Goal: Task Accomplishment & Management: Complete application form

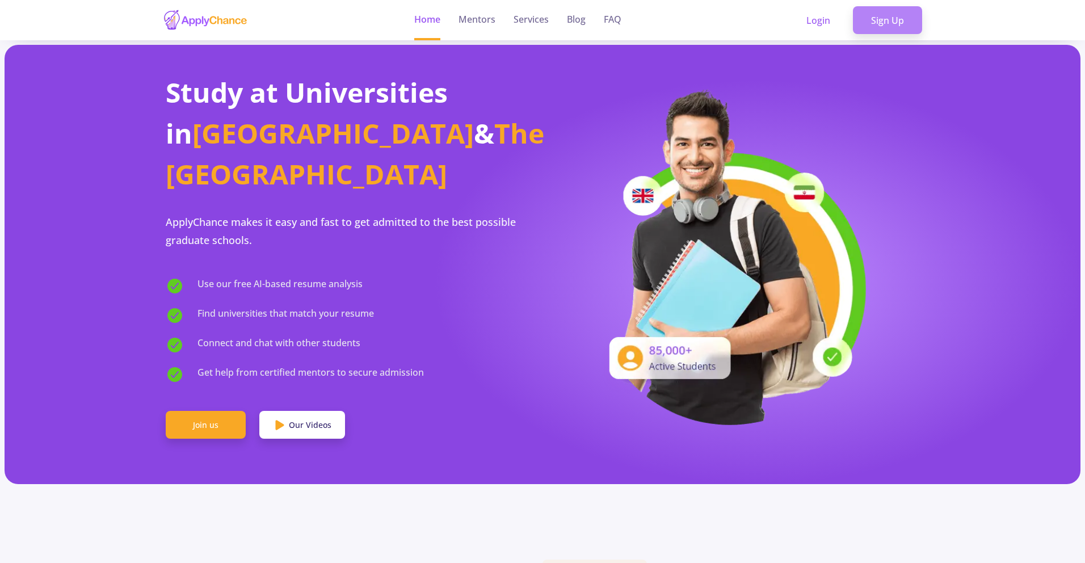
click at [874, 23] on link "Sign Up" at bounding box center [887, 20] width 69 height 28
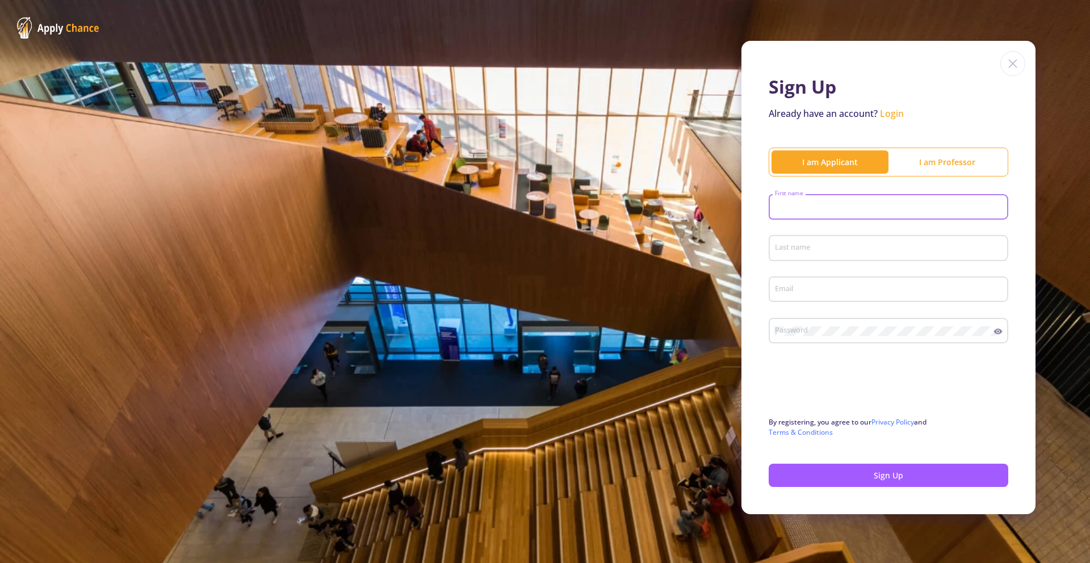
click at [817, 207] on input "First name" at bounding box center [890, 208] width 232 height 10
type input "[PERSON_NAME]"
type input "Liddell"
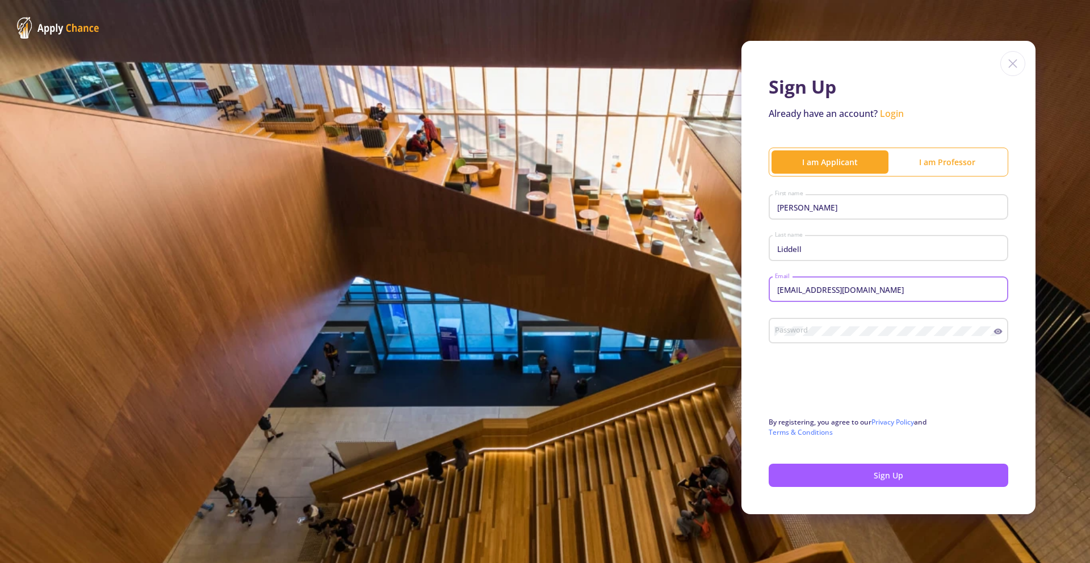
type input "[EMAIL_ADDRESS][DOMAIN_NAME]"
click at [887, 467] on button "Sign Up" at bounding box center [888, 475] width 240 height 23
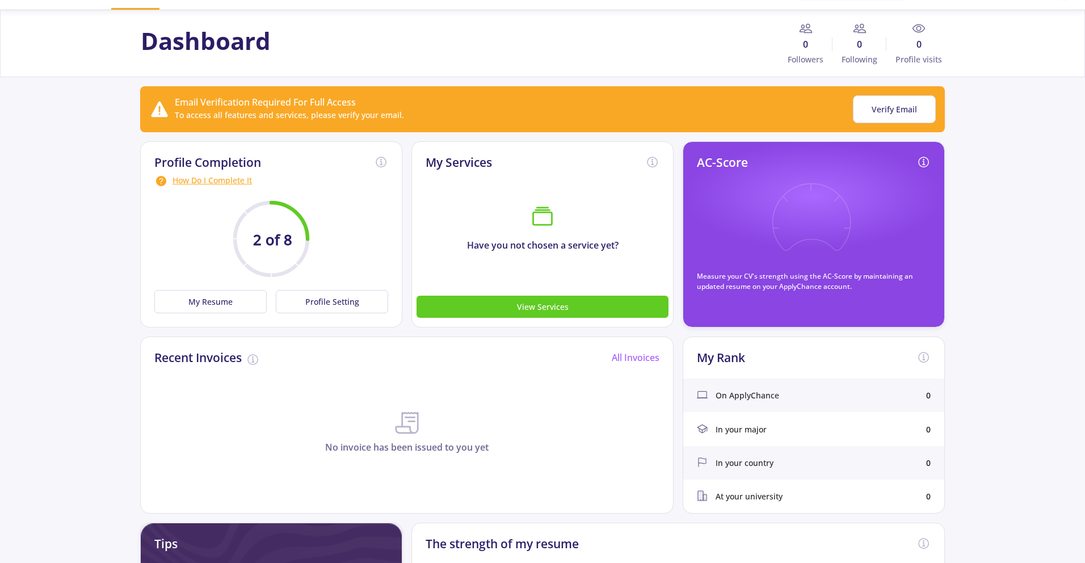
scroll to position [33, 0]
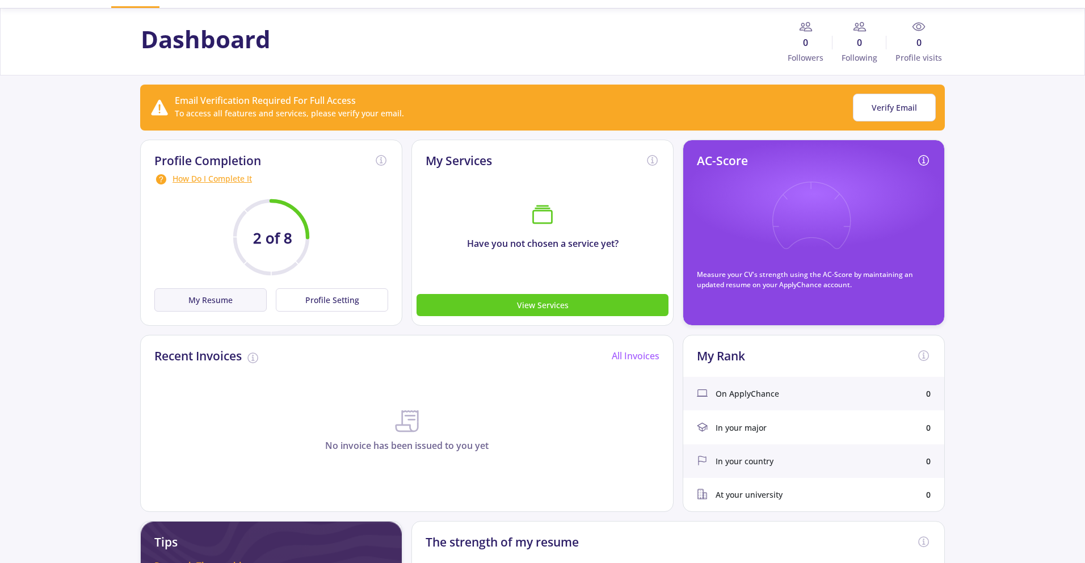
click at [209, 295] on button "My Resume" at bounding box center [210, 299] width 112 height 23
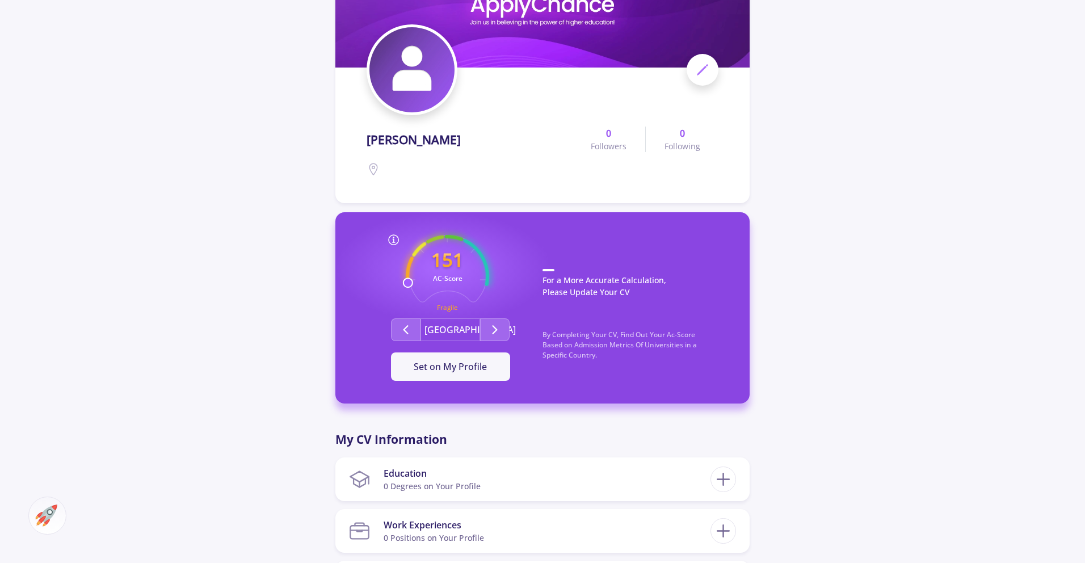
scroll to position [107, 0]
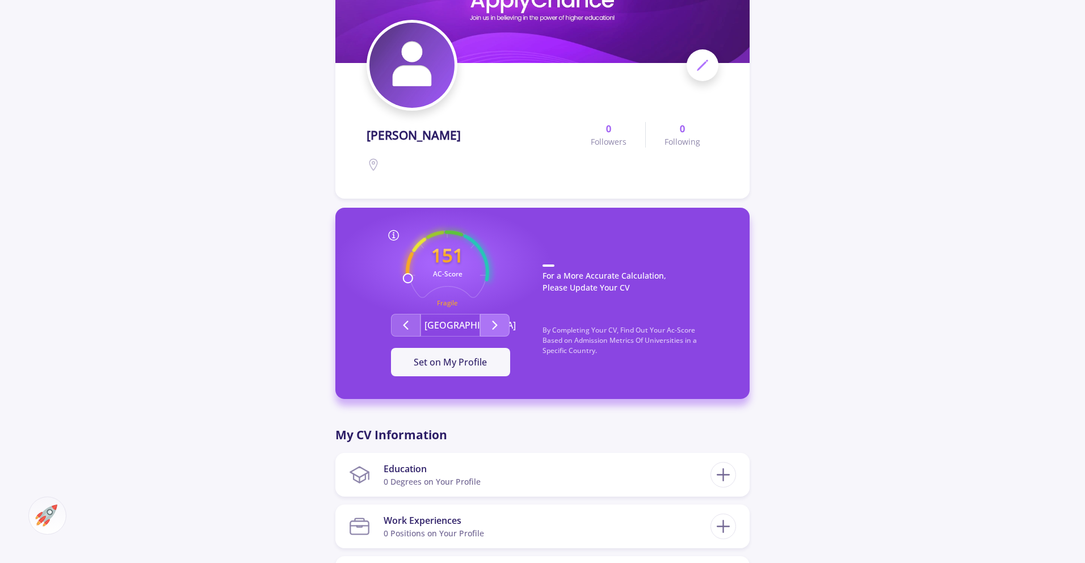
click at [484, 321] on button "Second group" at bounding box center [495, 325] width 30 height 23
click at [456, 368] on button "Set on My Profile" at bounding box center [450, 362] width 119 height 28
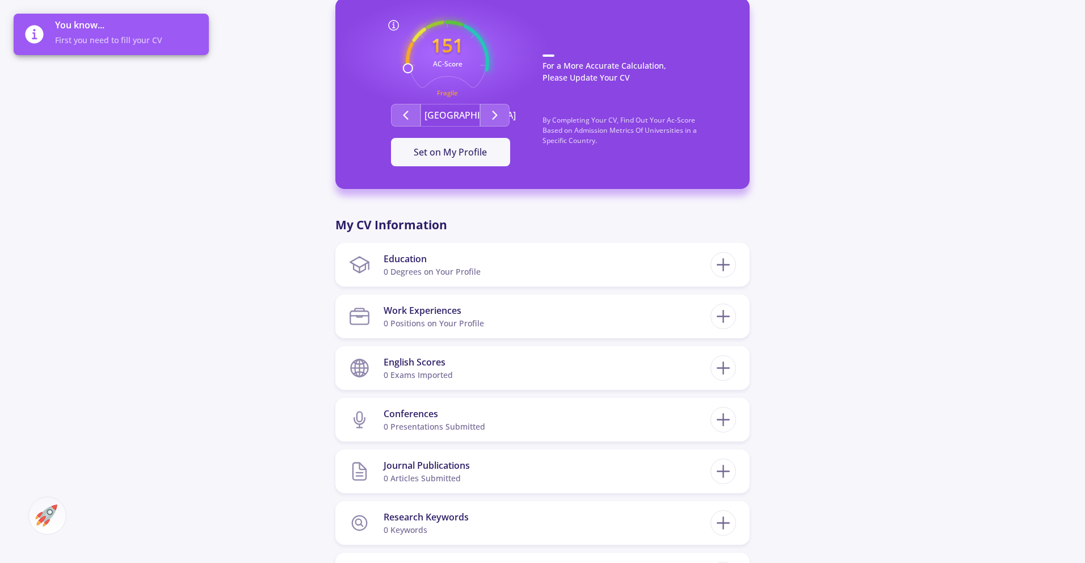
scroll to position [325, 0]
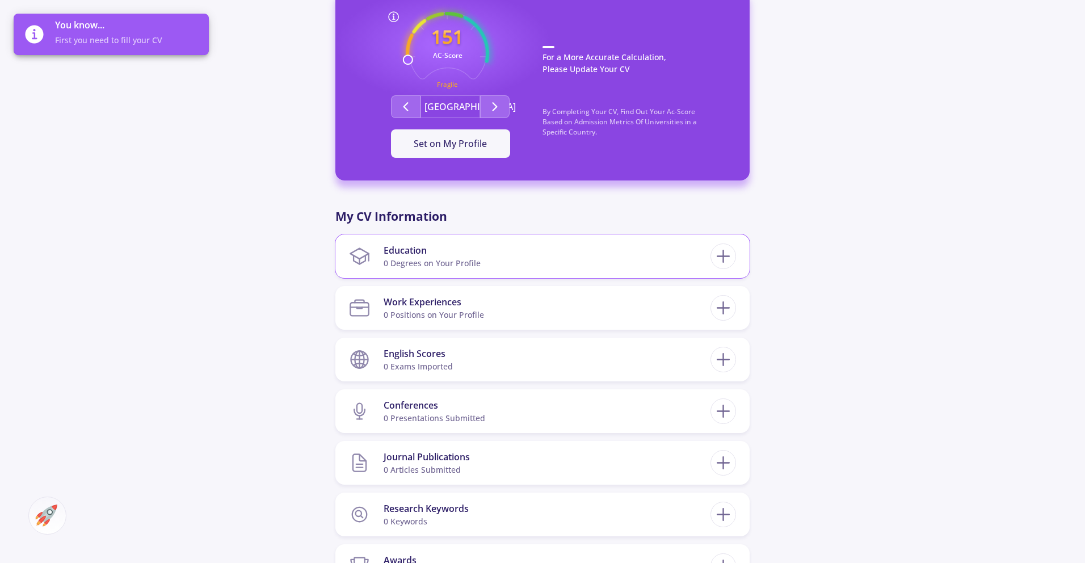
click at [746, 249] on div "Education 0 Degrees on Your Profile" at bounding box center [542, 256] width 414 height 44
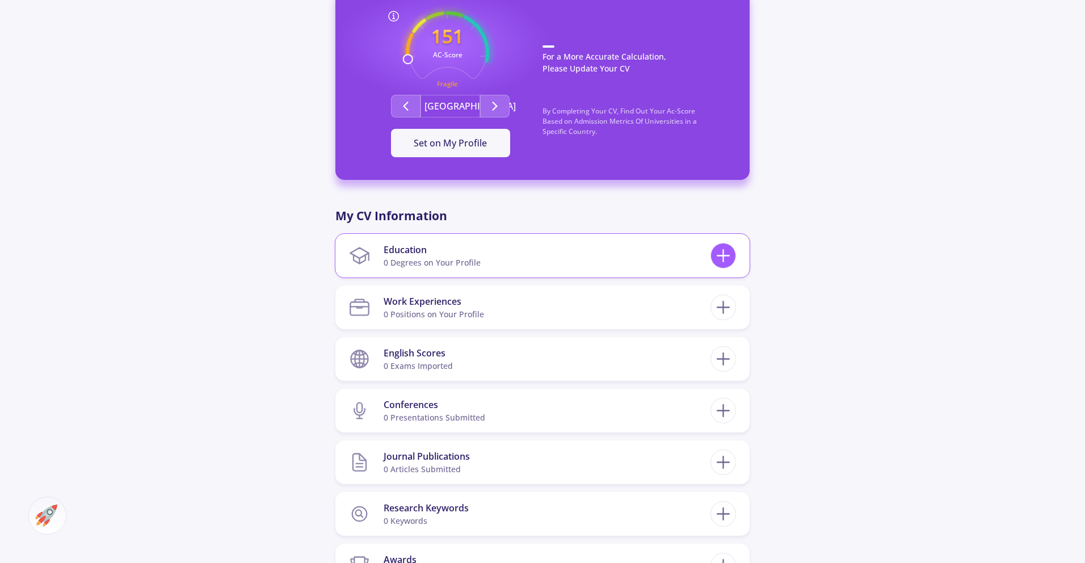
click at [726, 254] on icon at bounding box center [723, 255] width 21 height 21
checkbox input "false"
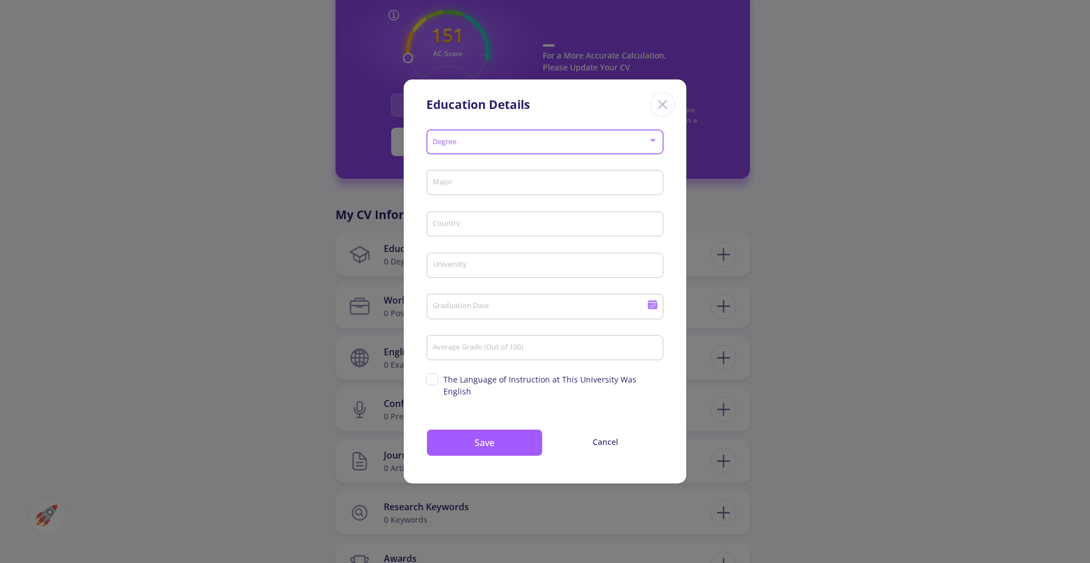
click at [509, 146] on span at bounding box center [541, 142] width 213 height 8
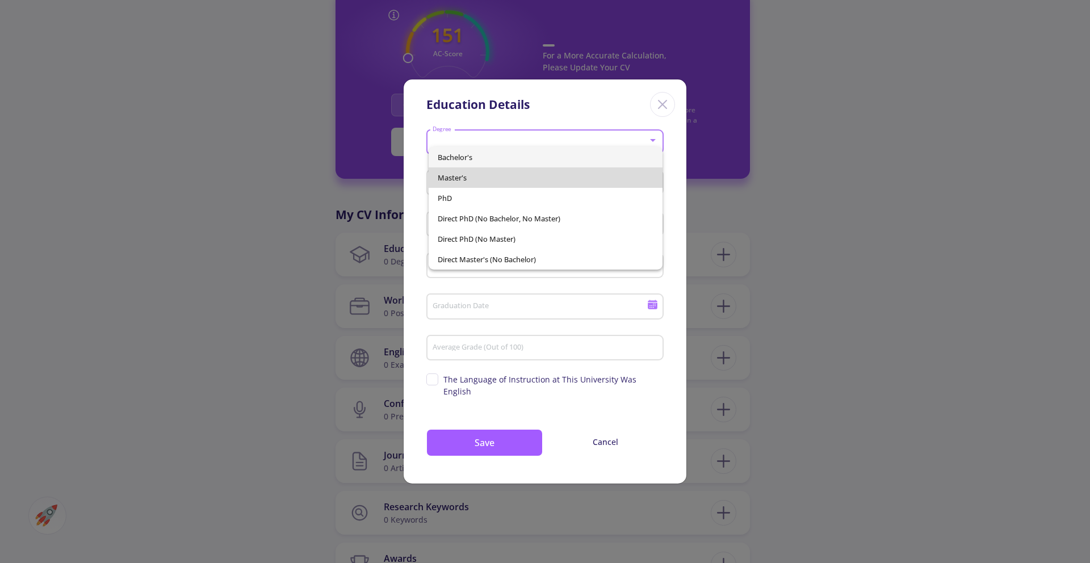
click at [490, 178] on span "Master's" at bounding box center [546, 177] width 216 height 20
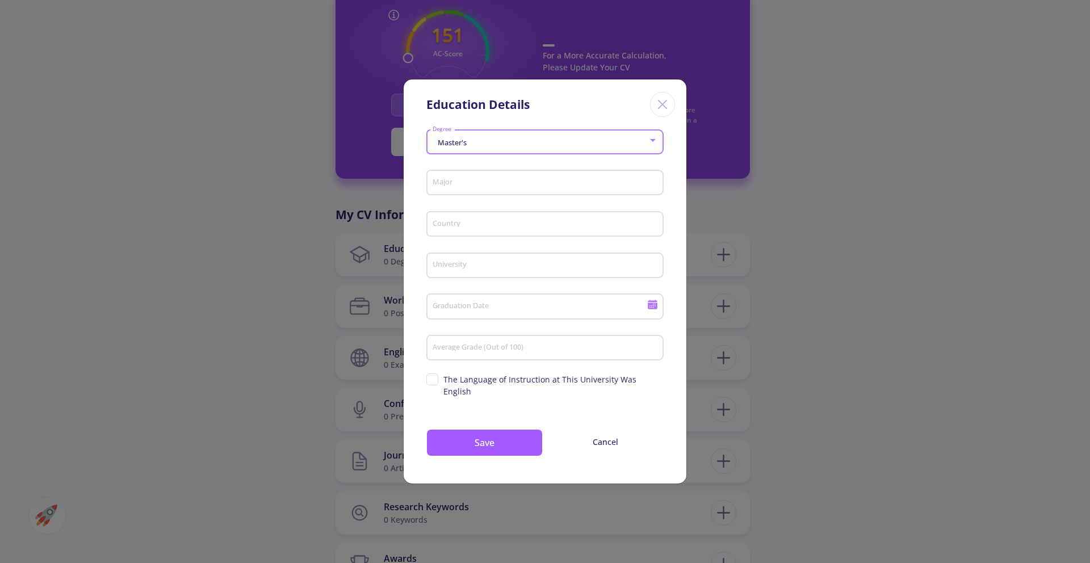
click at [482, 184] on input "Major" at bounding box center [546, 183] width 229 height 10
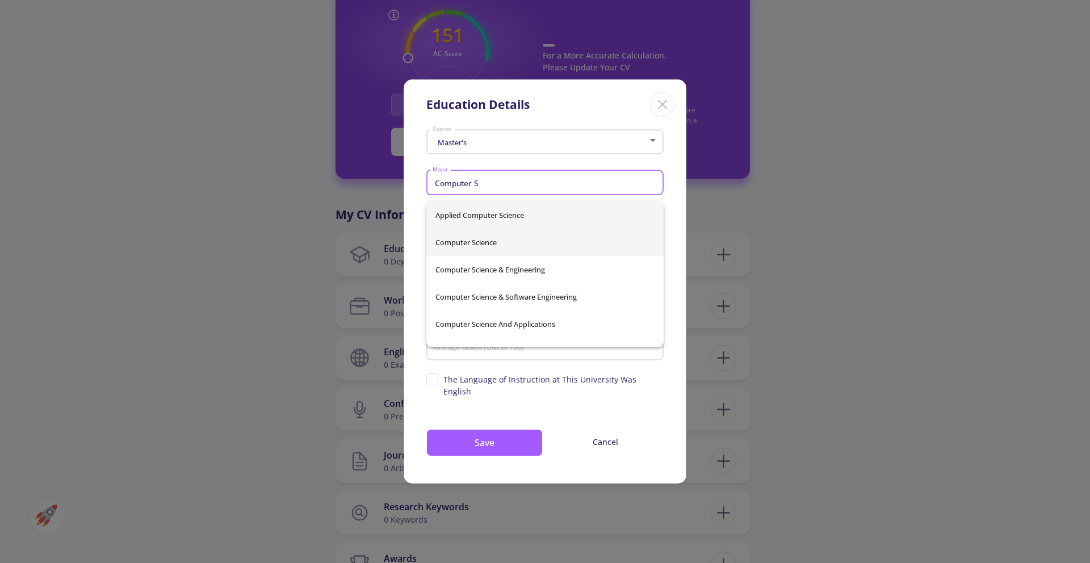
type input "Computer S"
click at [487, 249] on div "Applied Computer Science Computer Science Computer Science & Engineering Comput…" at bounding box center [544, 273] width 237 height 145
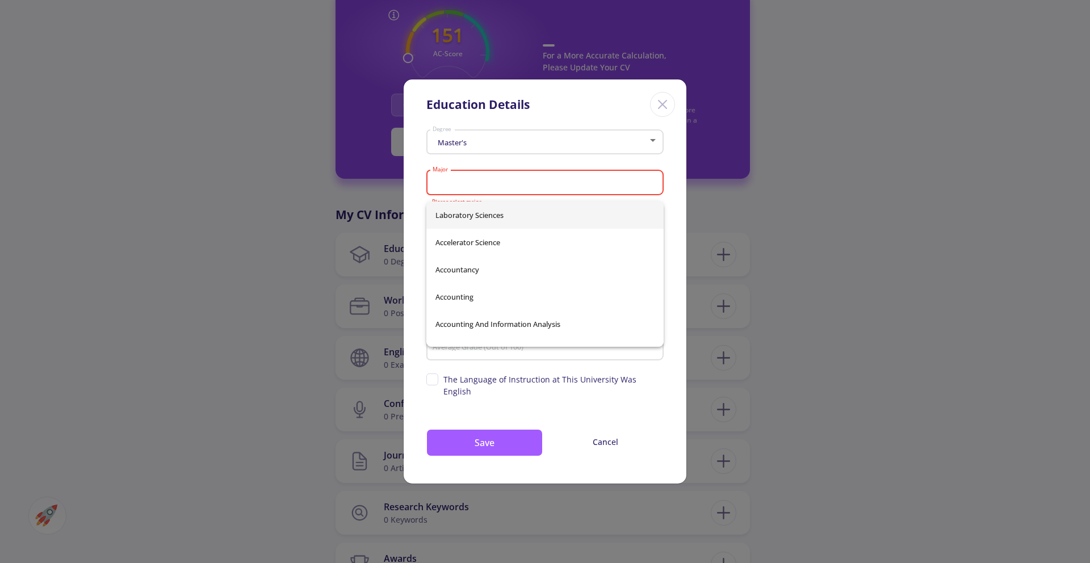
click at [482, 188] on input "Major" at bounding box center [546, 183] width 229 height 10
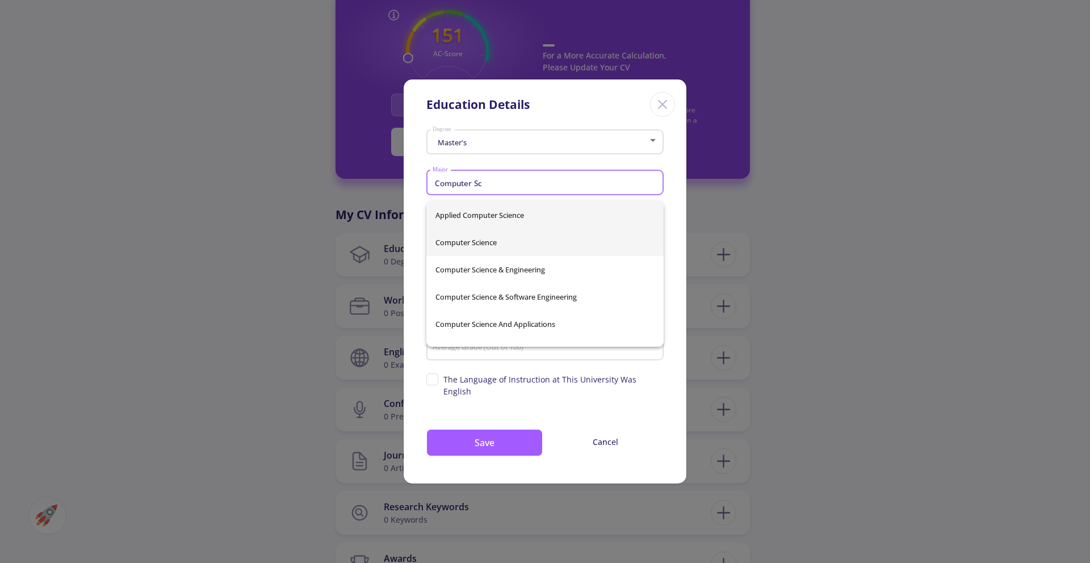
type input "Computer Sc"
click at [484, 245] on div "Applied Computer Science Computer Science Computer Science & Engineering Comput…" at bounding box center [544, 273] width 237 height 145
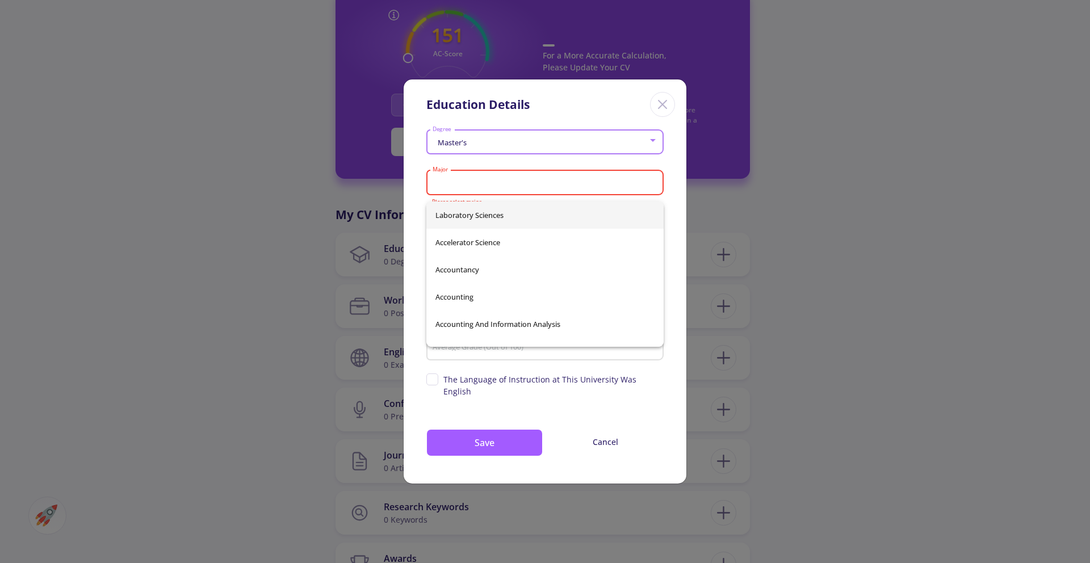
click at [855, 277] on div "Education Details Master's Degree Major Please select major Country University …" at bounding box center [545, 281] width 1090 height 563
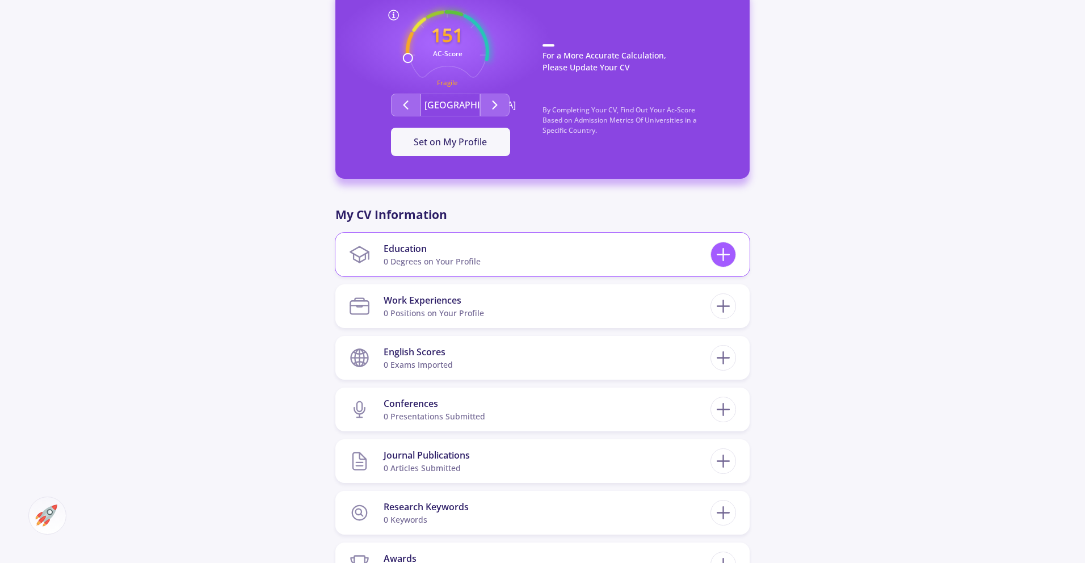
click at [711, 252] on div at bounding box center [724, 255] width 26 height 26
click at [721, 251] on icon at bounding box center [723, 254] width 21 height 21
checkbox input "false"
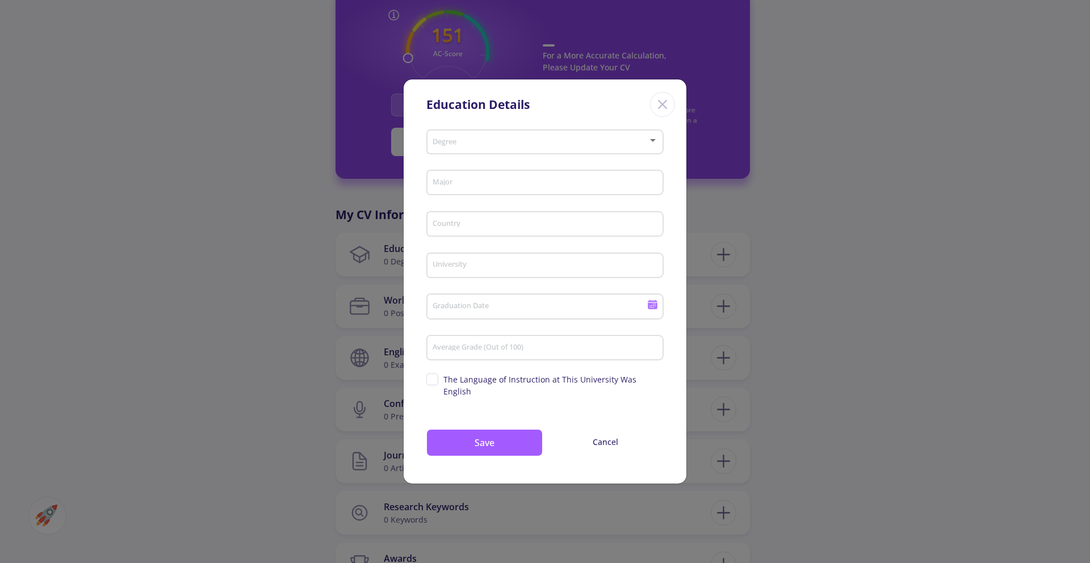
click at [484, 143] on div "Degree" at bounding box center [545, 139] width 226 height 28
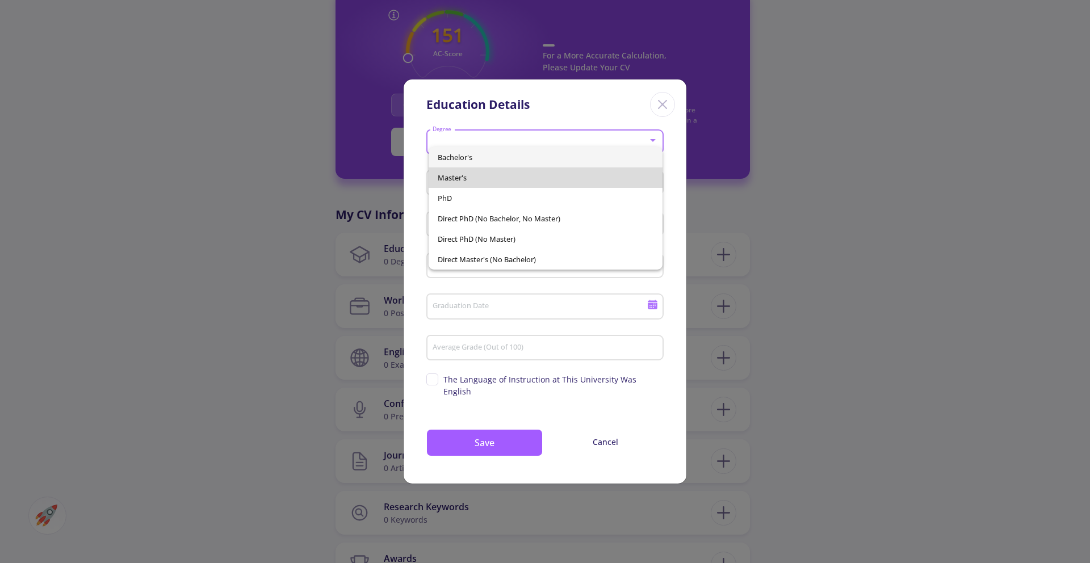
click at [470, 177] on span "Master's" at bounding box center [546, 177] width 216 height 20
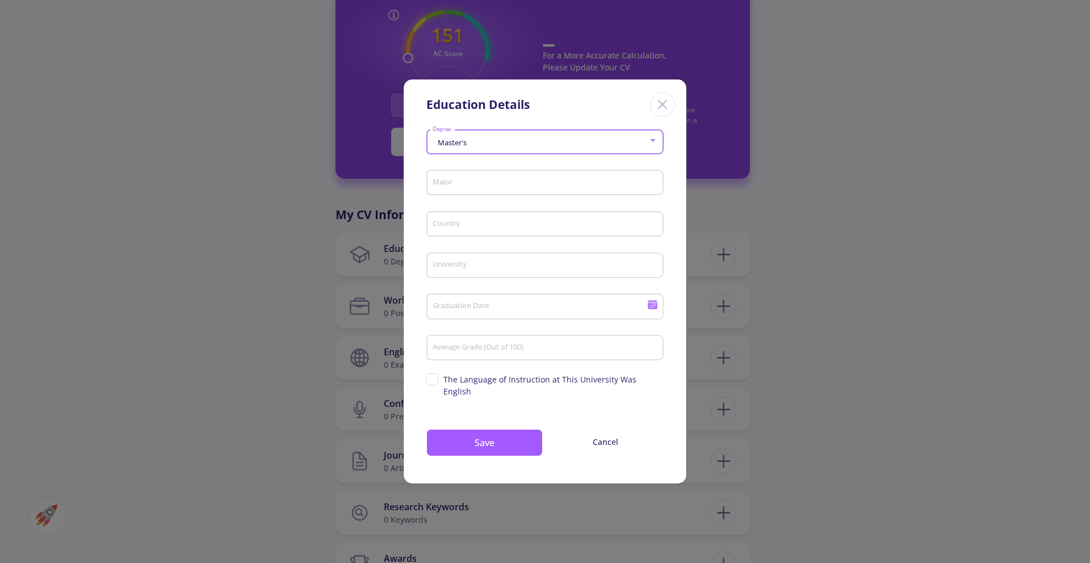
click at [477, 195] on div "Major" at bounding box center [545, 181] width 226 height 30
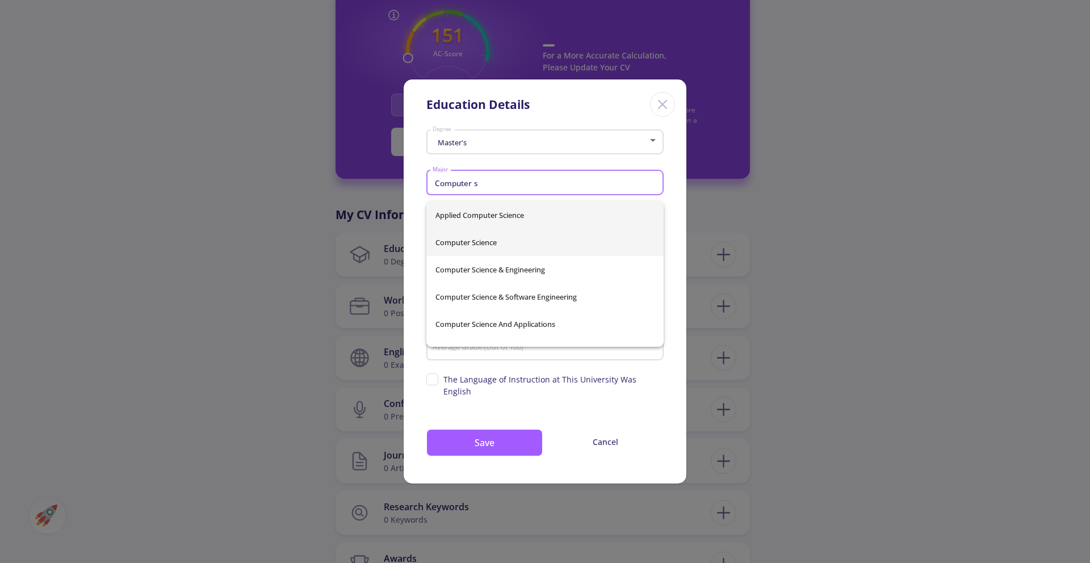
click at [502, 254] on span "Computer Science" at bounding box center [544, 242] width 219 height 27
type input "Computer Science"
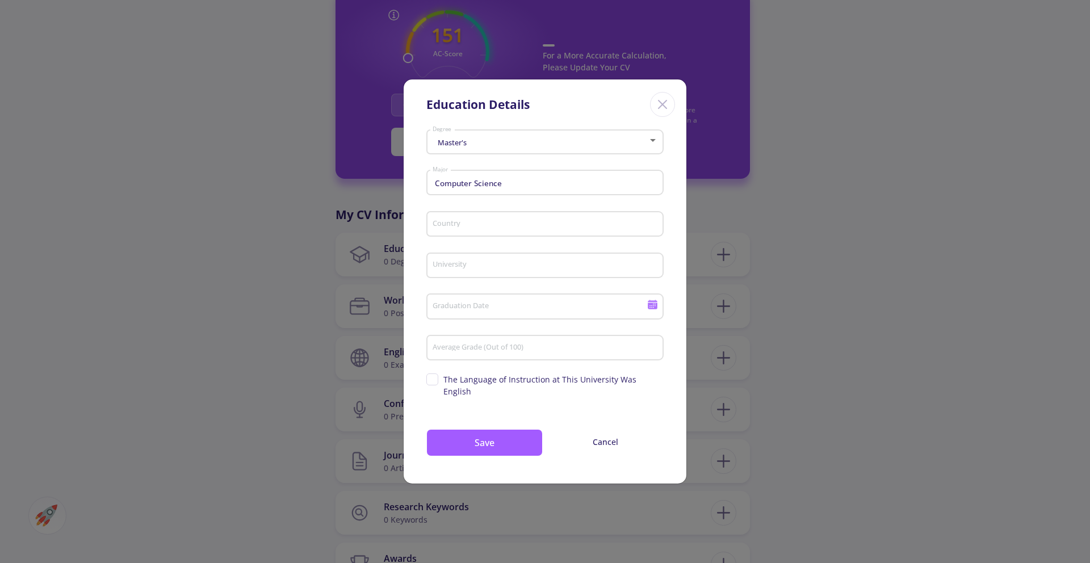
click at [495, 237] on div "Country" at bounding box center [545, 222] width 226 height 30
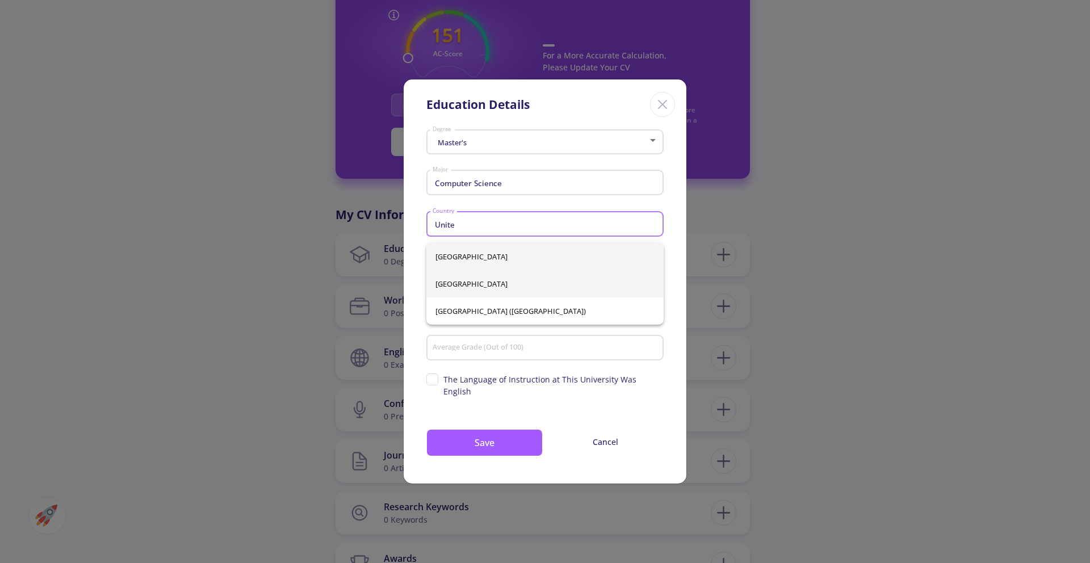
click at [492, 278] on span "[GEOGRAPHIC_DATA]" at bounding box center [544, 283] width 219 height 27
type input "[GEOGRAPHIC_DATA]"
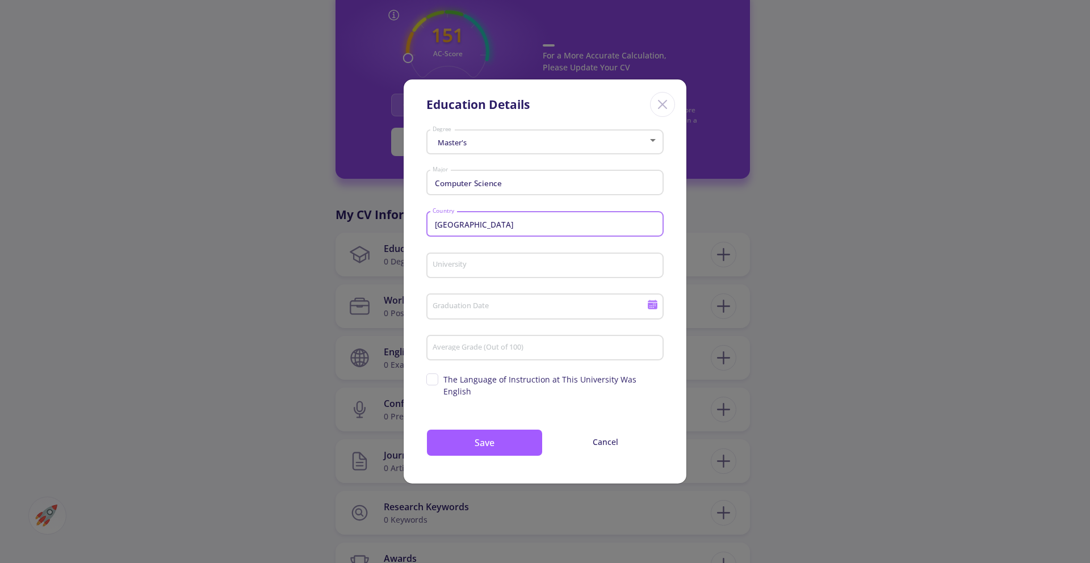
click at [503, 271] on input "University" at bounding box center [546, 266] width 229 height 10
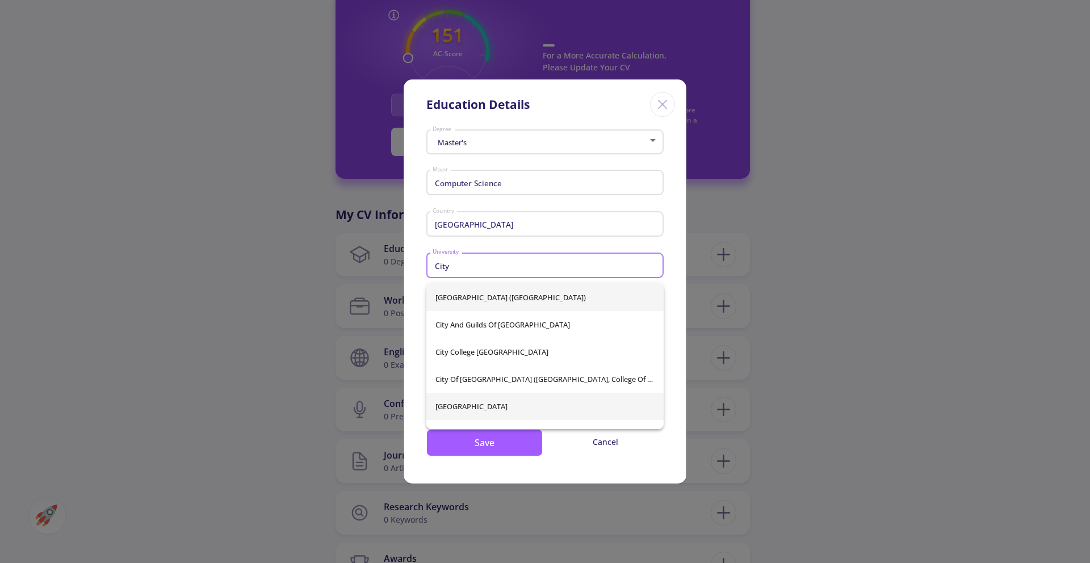
click at [481, 413] on span "[GEOGRAPHIC_DATA]" at bounding box center [544, 406] width 219 height 27
type input "[GEOGRAPHIC_DATA]"
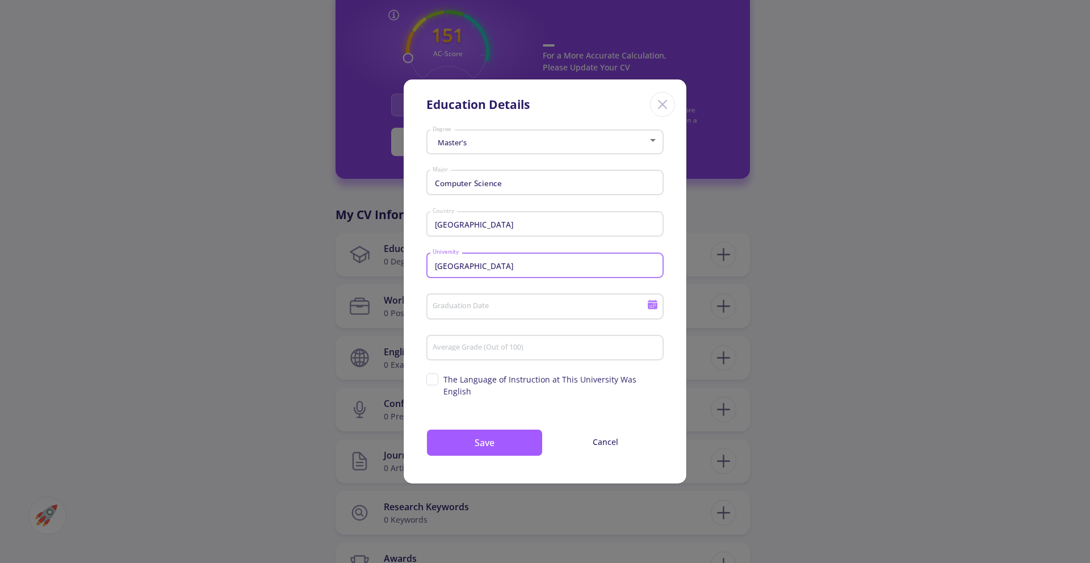
click at [480, 307] on div "Graduation Date" at bounding box center [540, 304] width 216 height 30
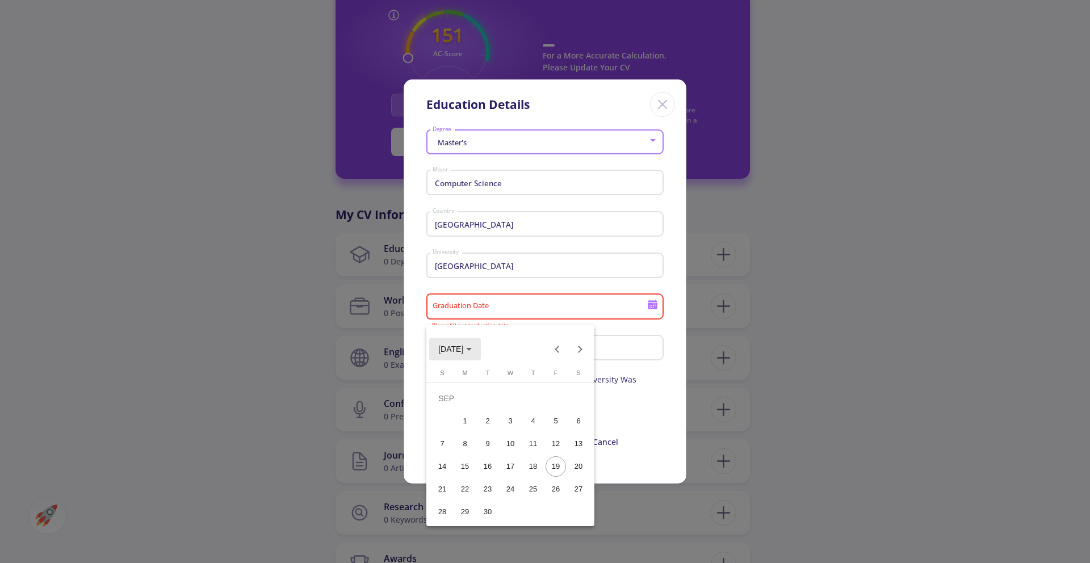
click at [463, 348] on span "[DATE]" at bounding box center [450, 349] width 25 height 9
click at [456, 425] on div "2024" at bounding box center [451, 429] width 36 height 20
click at [480, 425] on div "JUN" at bounding box center [491, 429] width 36 height 20
click at [465, 443] on div "10" at bounding box center [465, 444] width 20 height 20
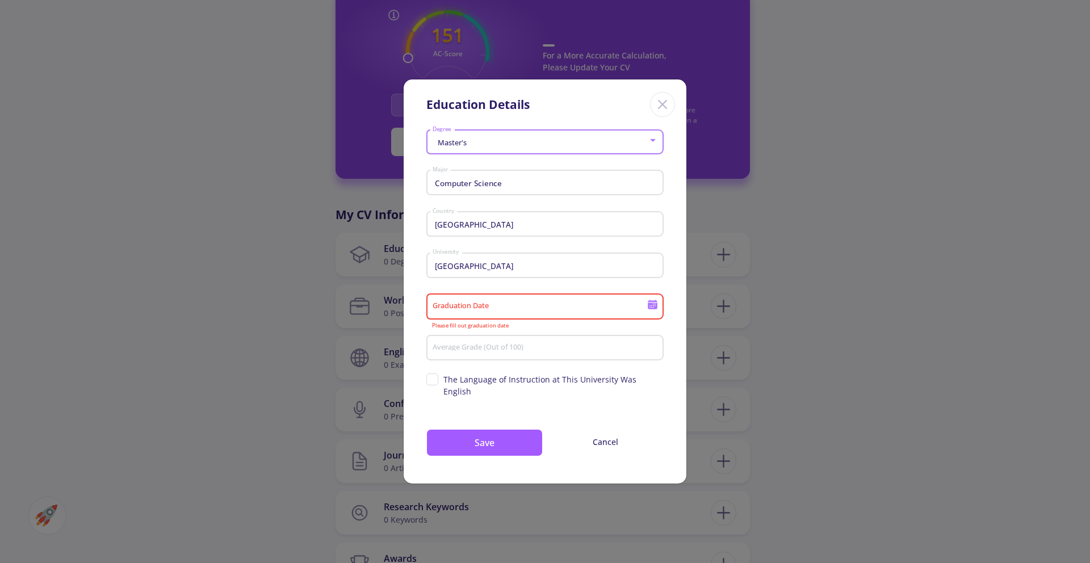
type input "[DATE]"
click at [561, 347] on div "Average Grade (Out of 100)" at bounding box center [545, 346] width 226 height 30
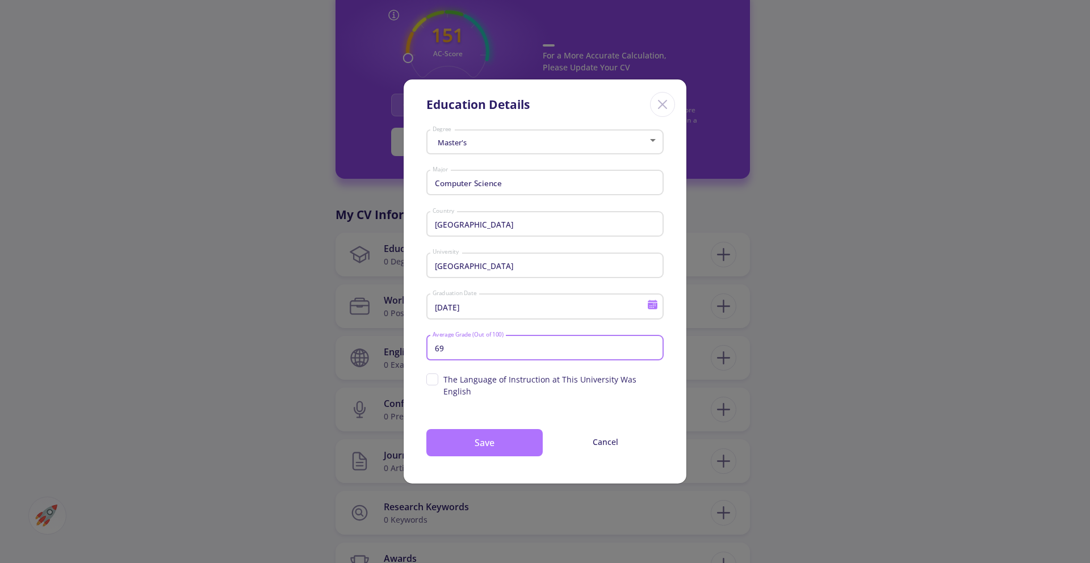
type input "69"
click at [518, 435] on button "Save" at bounding box center [484, 442] width 116 height 27
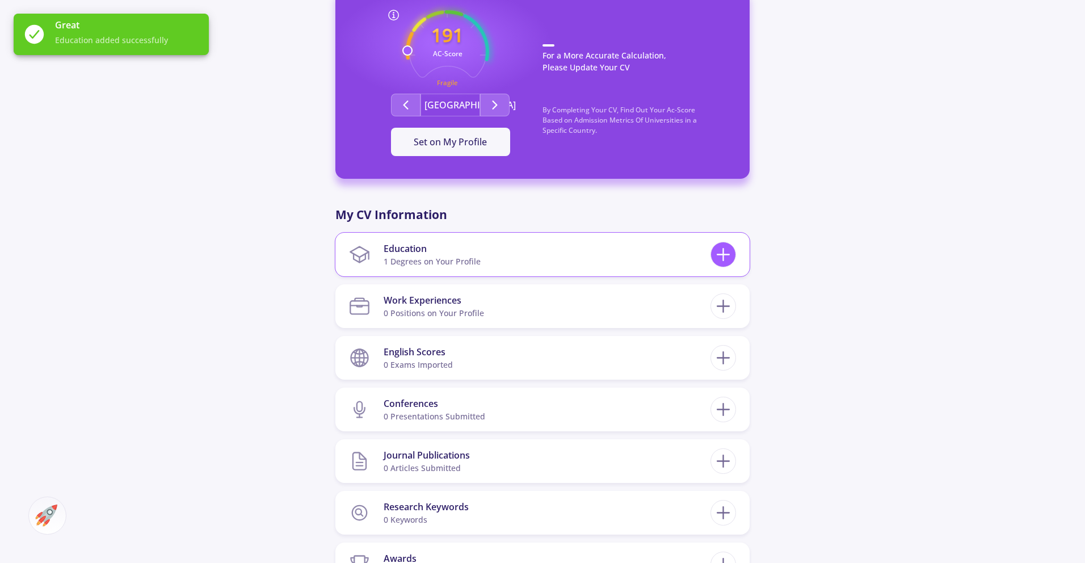
click at [723, 261] on icon at bounding box center [723, 254] width 21 height 21
checkbox input "false"
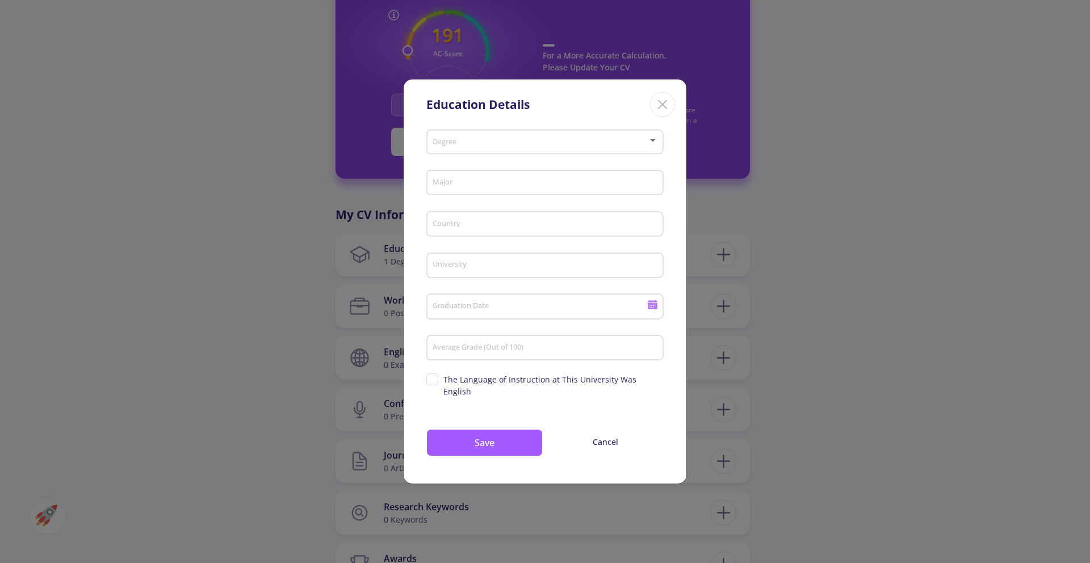
click at [665, 108] on line "Close" at bounding box center [662, 104] width 8 height 8
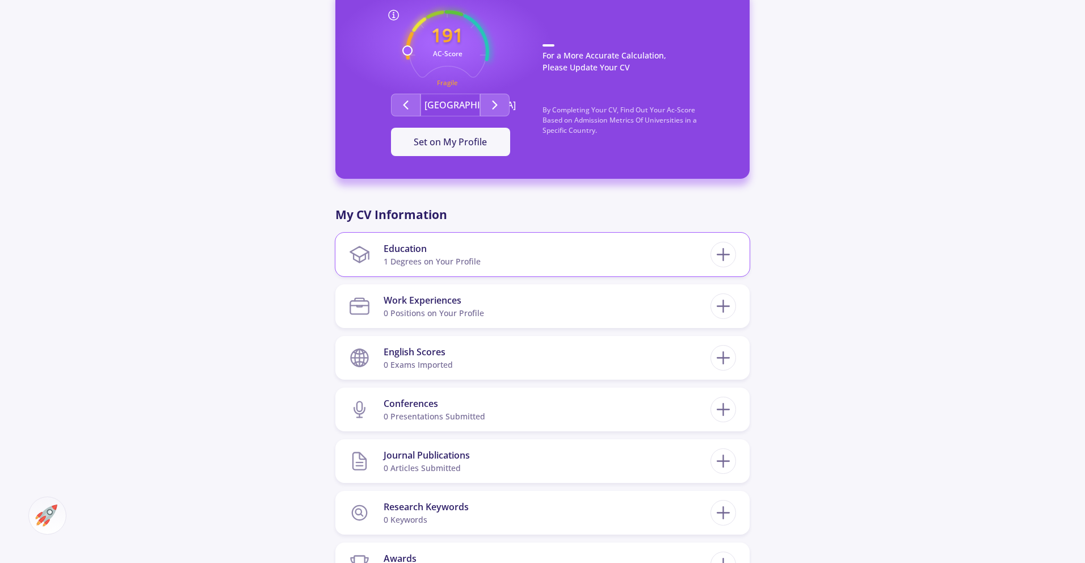
click at [411, 268] on div "Education 1 Degrees on Your Profile" at bounding box center [432, 254] width 97 height 35
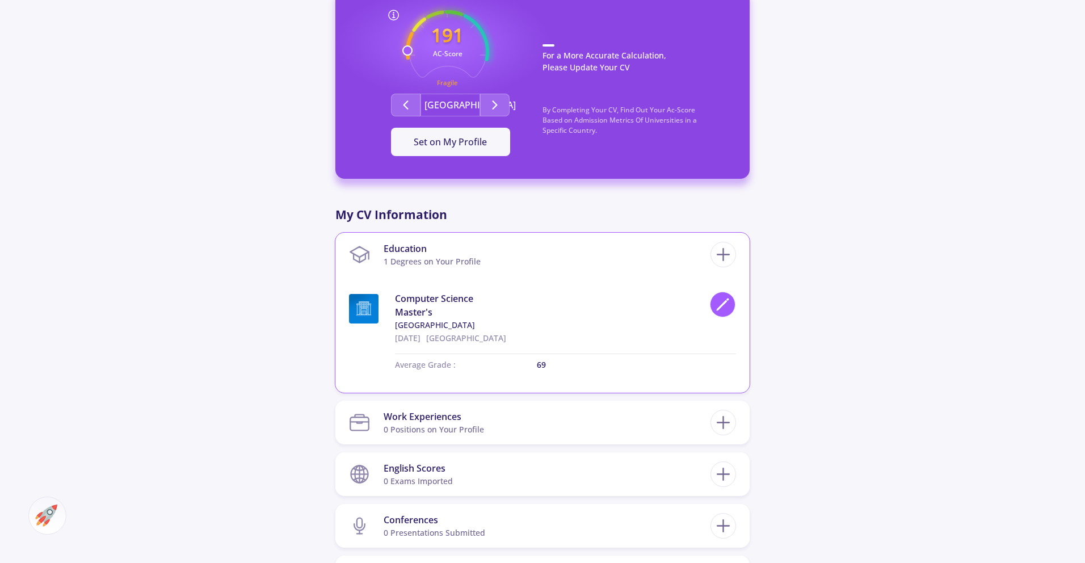
click at [718, 301] on icon at bounding box center [722, 304] width 15 height 15
type input "Computer Science"
type input "[GEOGRAPHIC_DATA]"
type input "[DATE]"
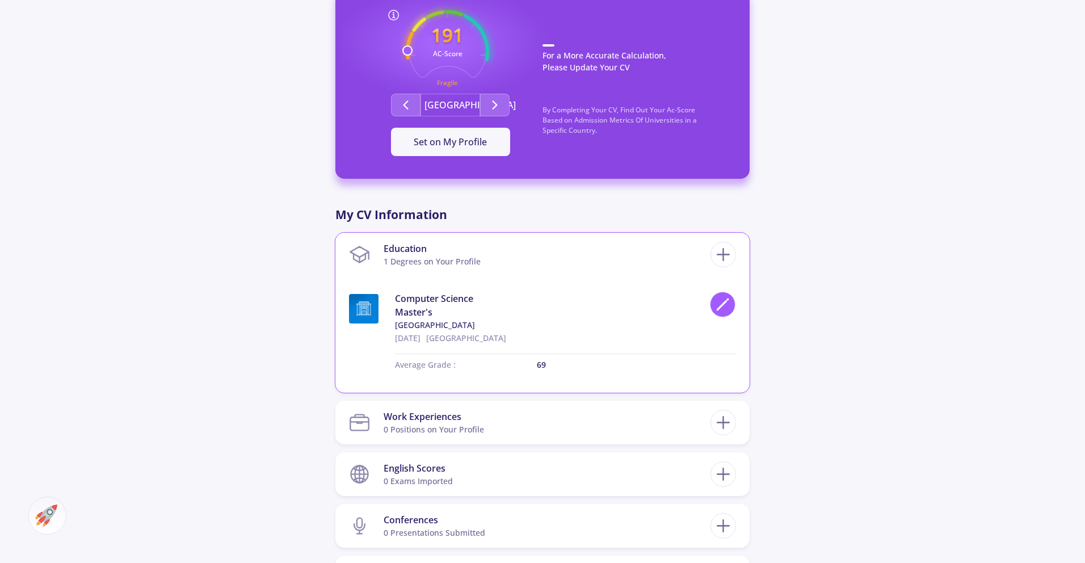
type input "69"
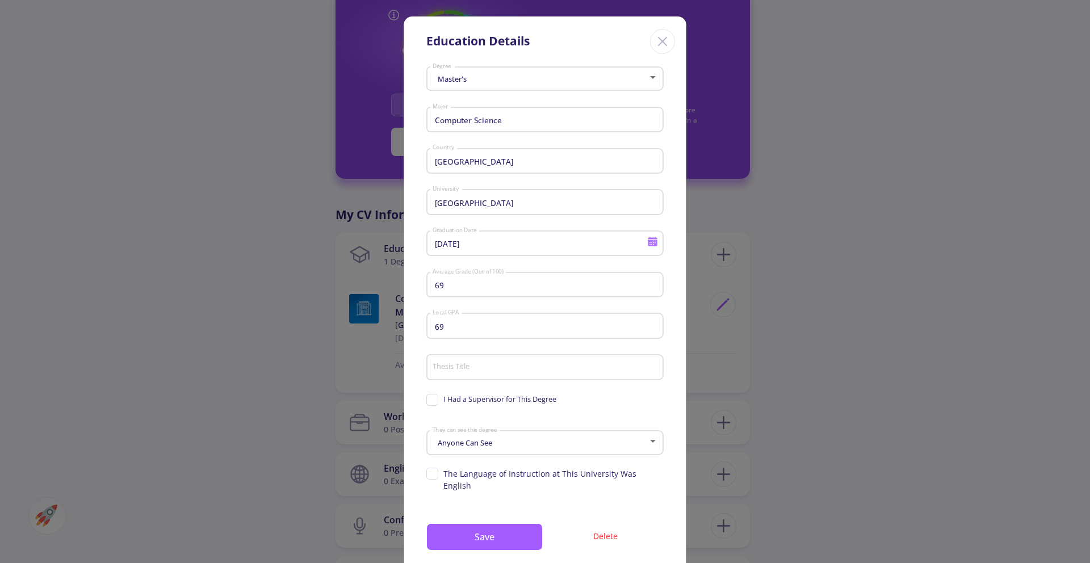
click at [439, 364] on input "Thesis Title" at bounding box center [546, 368] width 229 height 10
click at [444, 333] on div "69 Local GPA" at bounding box center [545, 324] width 226 height 30
type input "6"
type input "3.7"
click at [587, 392] on div "I Had a Supervisor for This Degree" at bounding box center [544, 401] width 237 height 18
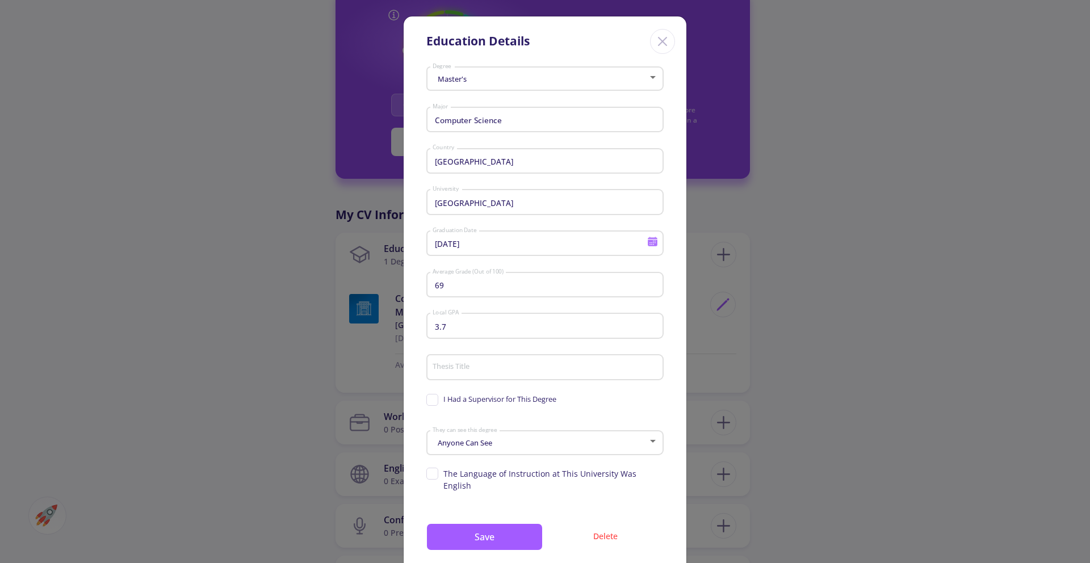
click at [488, 368] on input "Thesis Title" at bounding box center [546, 368] width 229 height 10
click at [487, 366] on input "Word Order in Language Models" at bounding box center [546, 368] width 229 height 10
type input "Word Order in Large Language Models"
click at [434, 398] on span "I Had a Supervisor for This Degree" at bounding box center [491, 399] width 130 height 11
click at [434, 398] on input "I Had a Supervisor for This Degree" at bounding box center [429, 397] width 7 height 7
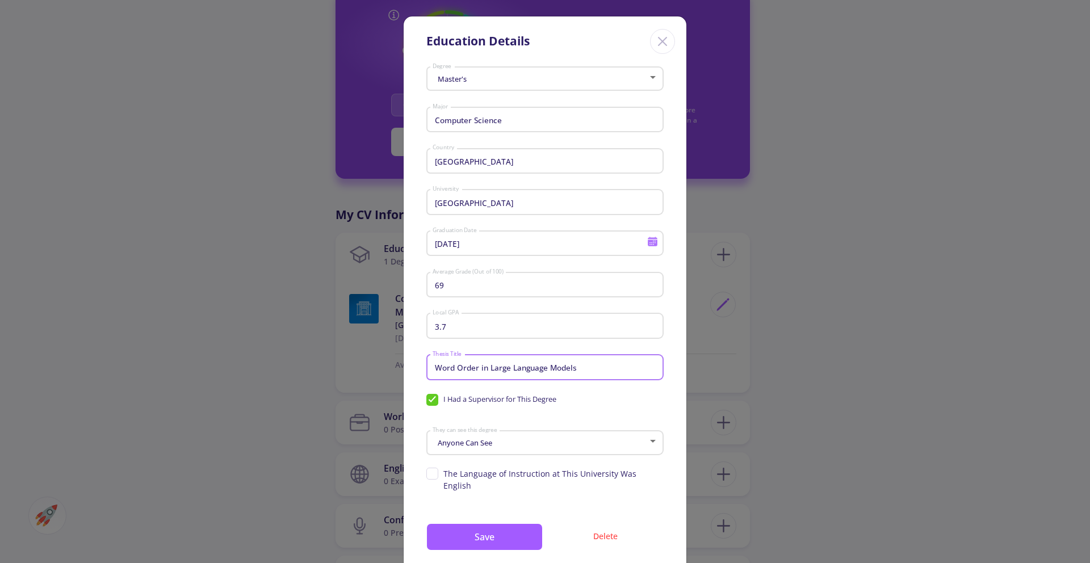
checkbox input "true"
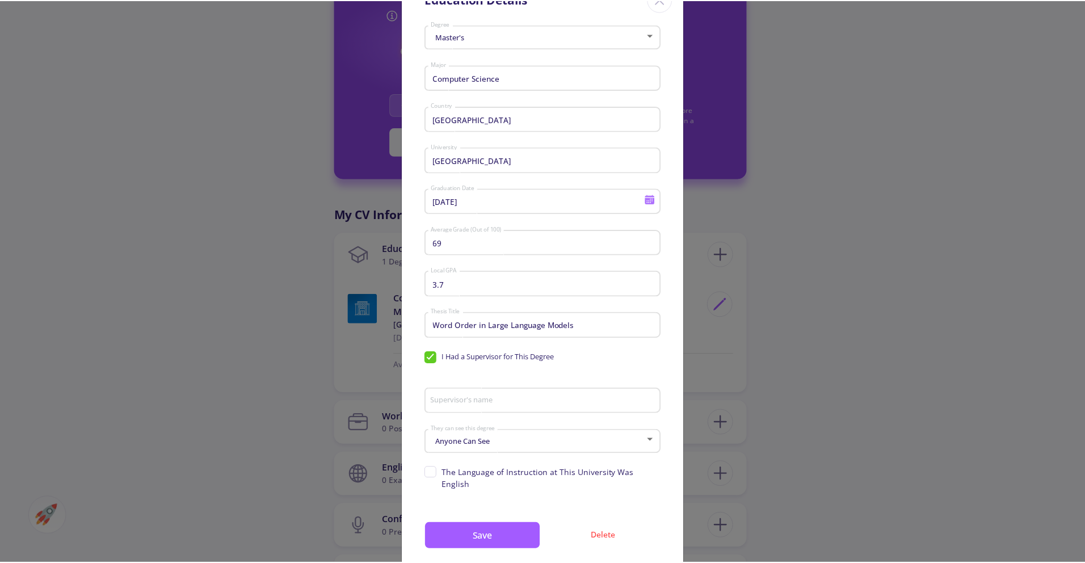
scroll to position [61, 0]
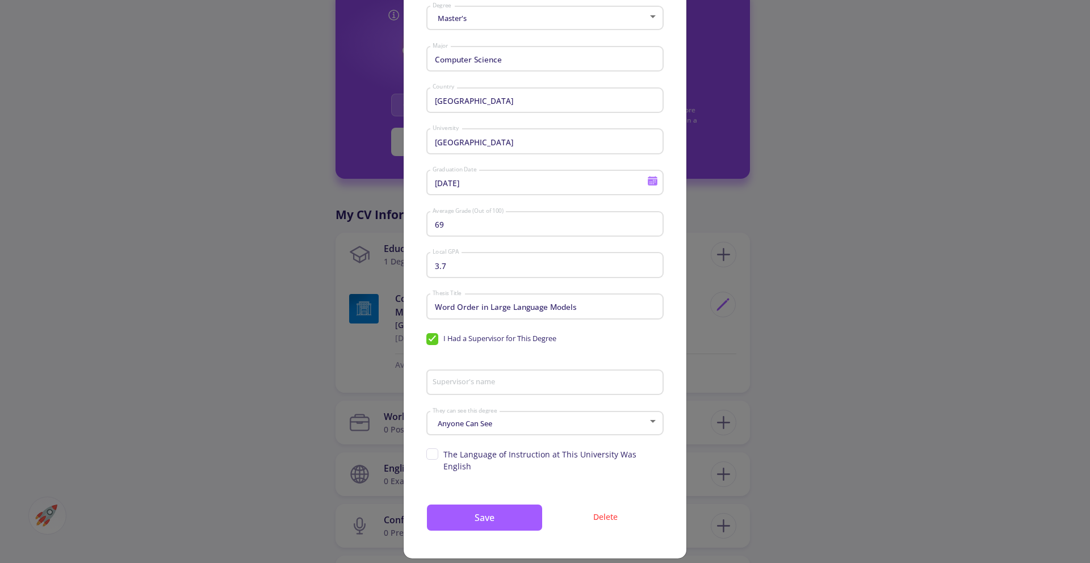
click at [505, 388] on div "Supervisor's name" at bounding box center [545, 381] width 226 height 30
type input "[PERSON_NAME]"
click at [433, 452] on span "The Language of Instruction at This University Was English" at bounding box center [544, 460] width 237 height 24
click at [433, 452] on input "The Language of Instruction at This University Was English" at bounding box center [429, 451] width 7 height 7
checkbox input "true"
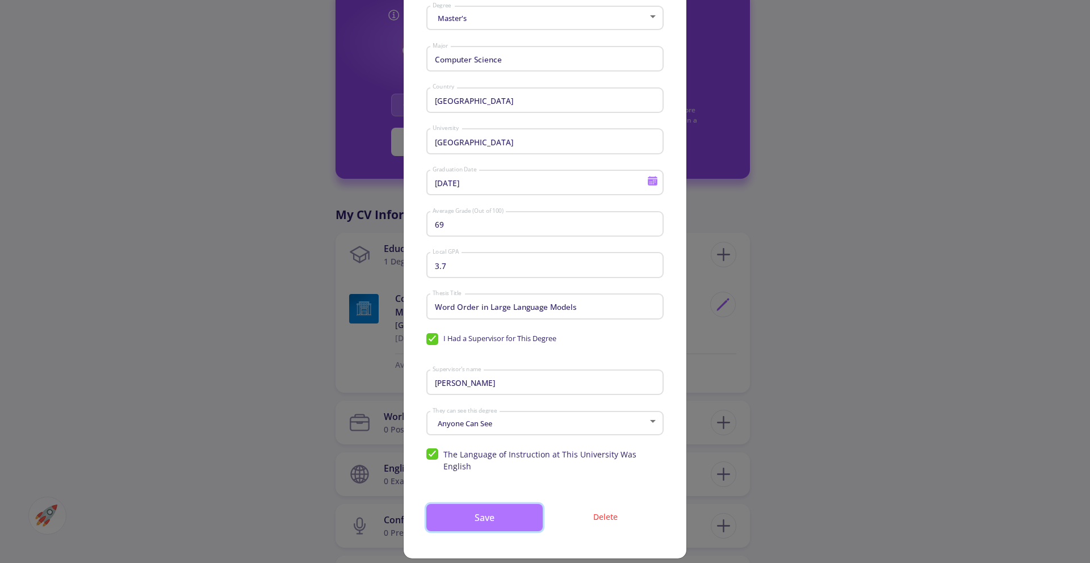
click at [503, 506] on button "Save" at bounding box center [484, 517] width 116 height 27
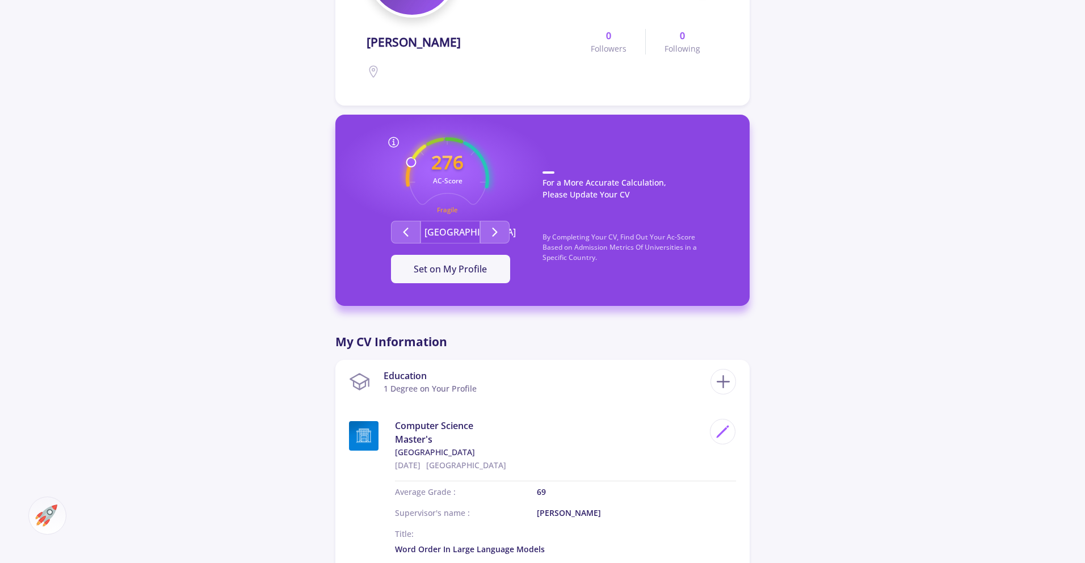
scroll to position [0, 0]
